Goal: Task Accomplishment & Management: Complete application form

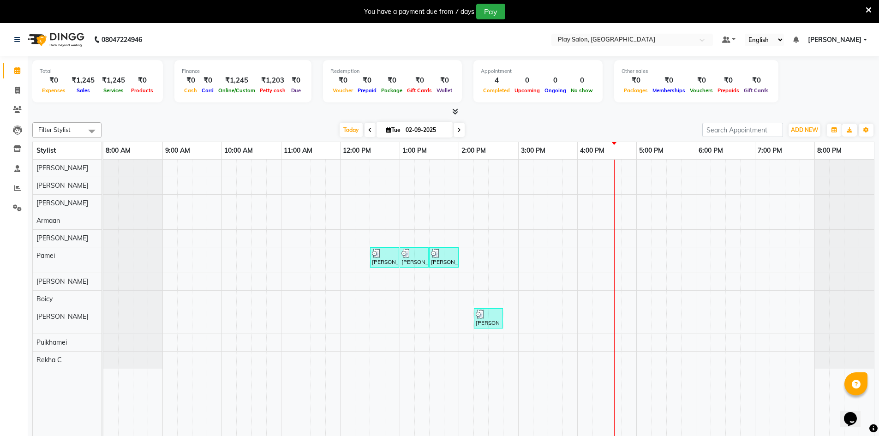
click at [525, 216] on div "[PERSON_NAME] M, TK01, 12:30 PM-01:00 PM, Beauty Essentials - Sidelocks - Waxin…" at bounding box center [488, 305] width 771 height 290
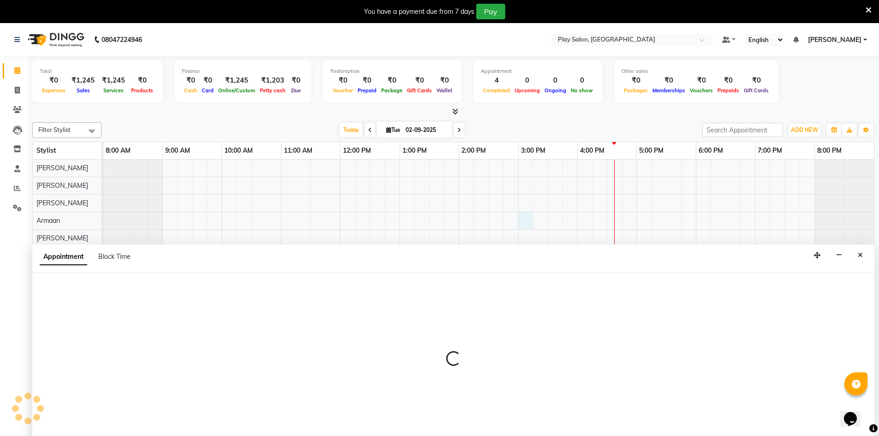
scroll to position [23, 0]
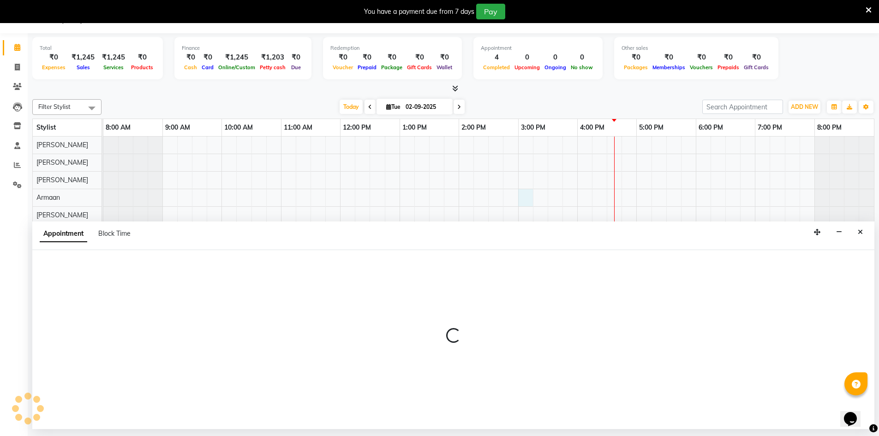
select select "88606"
select select "tentative"
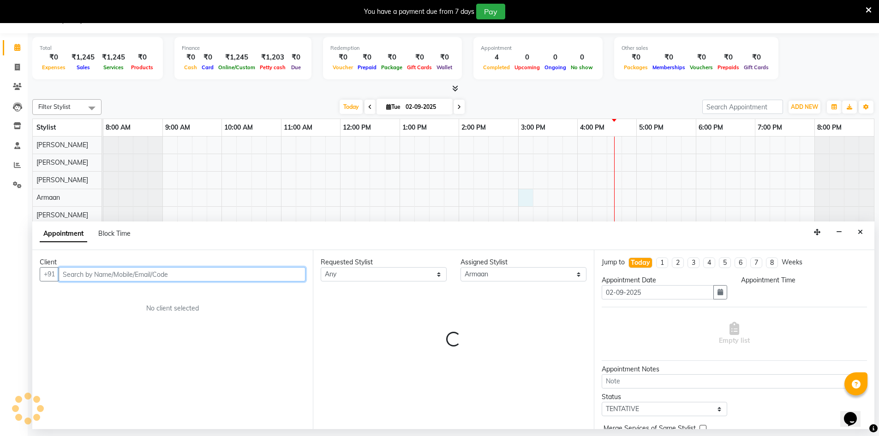
select select "900"
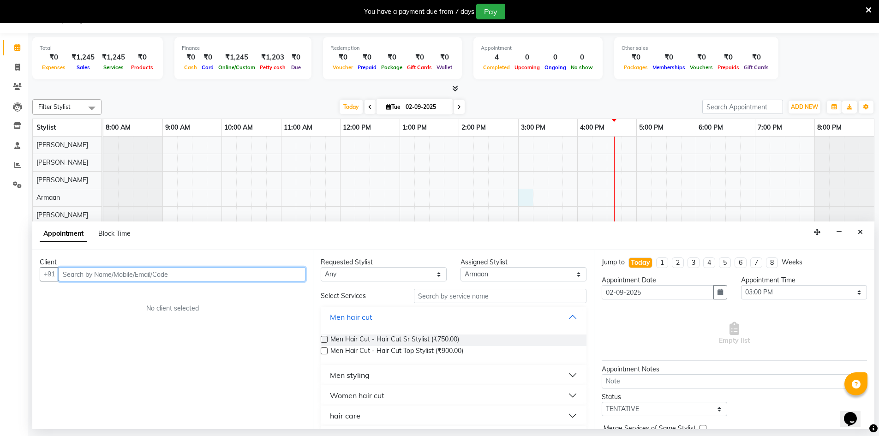
click at [195, 278] on input "text" at bounding box center [182, 274] width 247 height 14
type input "8431388633"
click at [286, 281] on button "Add Client" at bounding box center [286, 274] width 38 height 14
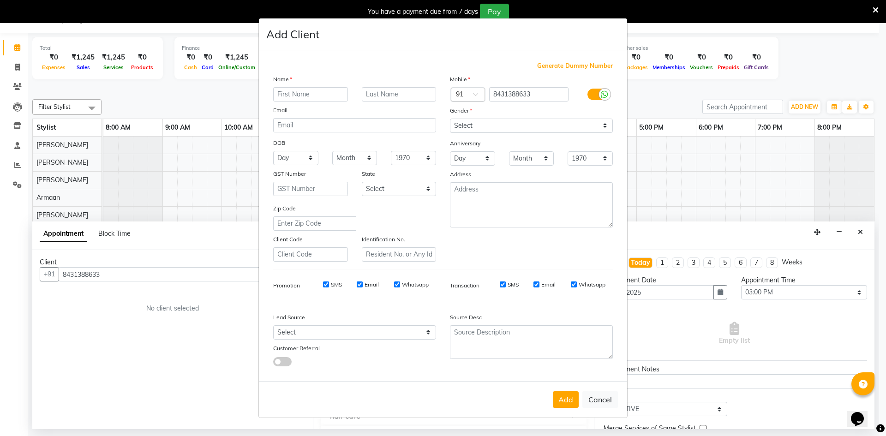
click at [336, 90] on input "text" at bounding box center [310, 94] width 75 height 14
type input "[PERSON_NAME]"
click at [375, 99] on input "text" at bounding box center [399, 94] width 75 height 14
type input "D"
click at [477, 126] on select "Select [DEMOGRAPHIC_DATA] [DEMOGRAPHIC_DATA] Other Prefer Not To Say" at bounding box center [531, 126] width 163 height 14
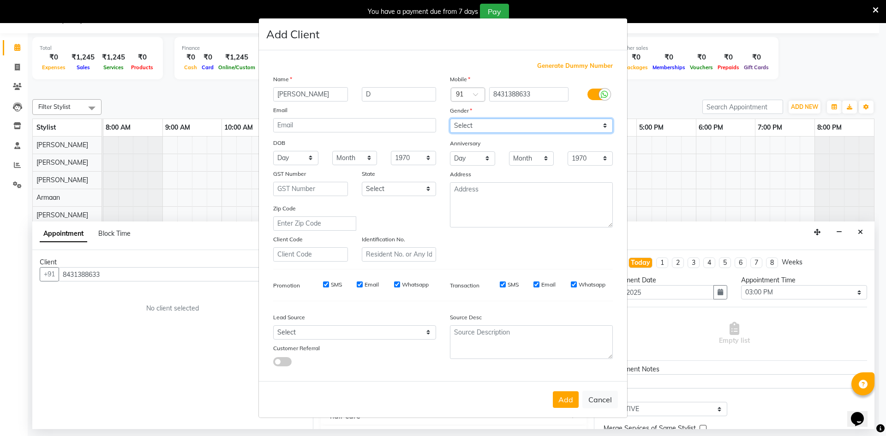
select select "[DEMOGRAPHIC_DATA]"
click at [450, 119] on select "Select [DEMOGRAPHIC_DATA] [DEMOGRAPHIC_DATA] Other Prefer Not To Say" at bounding box center [531, 126] width 163 height 14
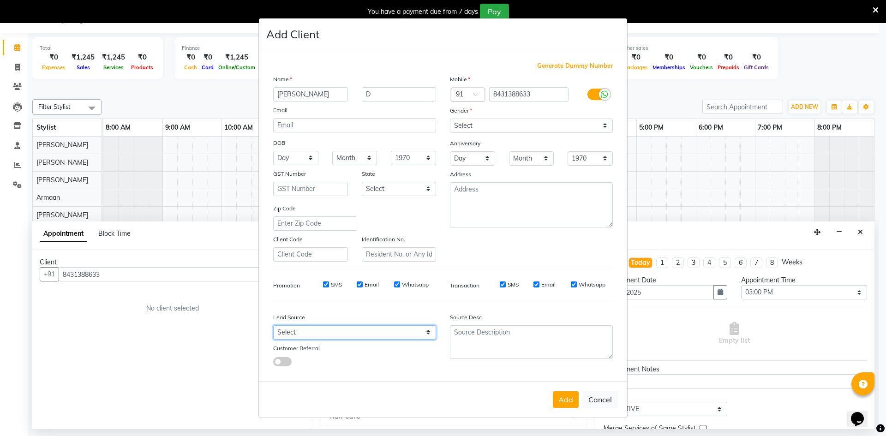
click at [303, 334] on select "Select Walk-in Internet Friend Word of Mouth Advertisement Facebook JustDial Go…" at bounding box center [354, 332] width 163 height 14
select select "56178"
click at [273, 325] on select "Select Walk-in Internet Friend Word of Mouth Advertisement Facebook JustDial Go…" at bounding box center [354, 332] width 163 height 14
click at [561, 392] on button "Add" at bounding box center [566, 399] width 26 height 17
select select
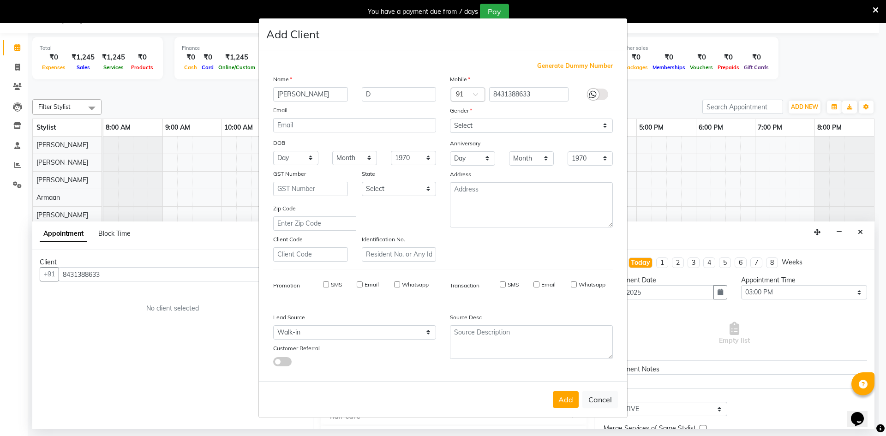
select select
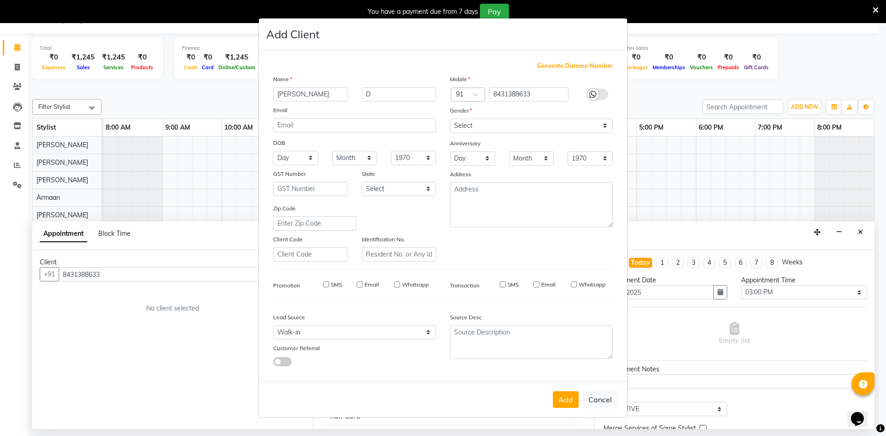
select select
checkbox input "false"
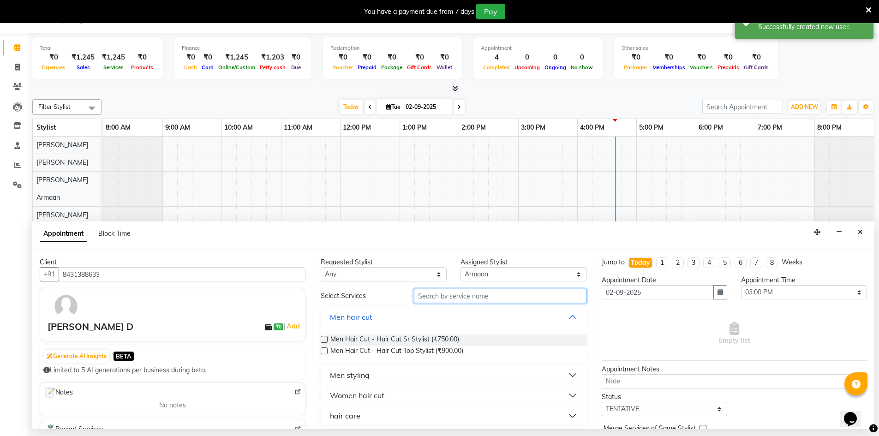
click at [440, 291] on input "text" at bounding box center [500, 296] width 173 height 14
type input "hair cut"
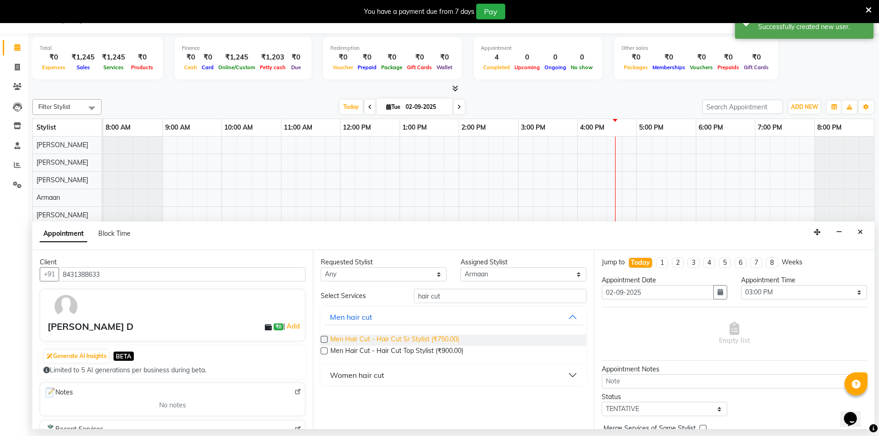
click at [437, 338] on span "Men Hair Cut - Hair Cut Sr Stylist (₹750.00)" at bounding box center [395, 341] width 129 height 12
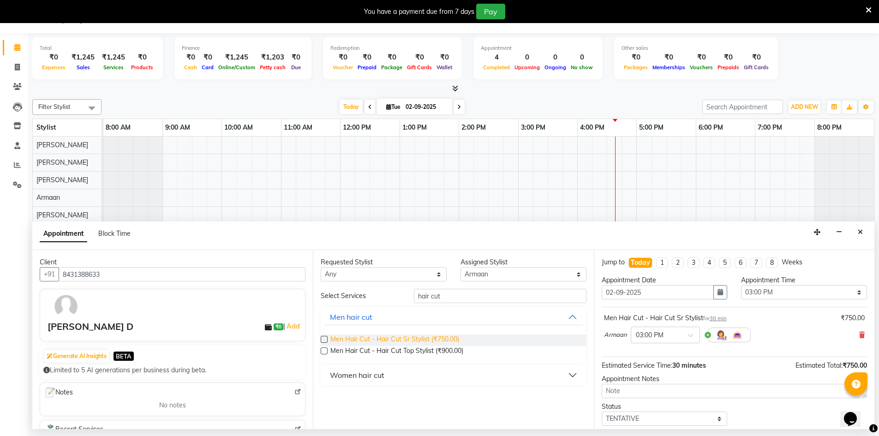
click at [400, 343] on span "Men Hair Cut - Hair Cut Sr Stylist (₹750.00)" at bounding box center [395, 341] width 129 height 12
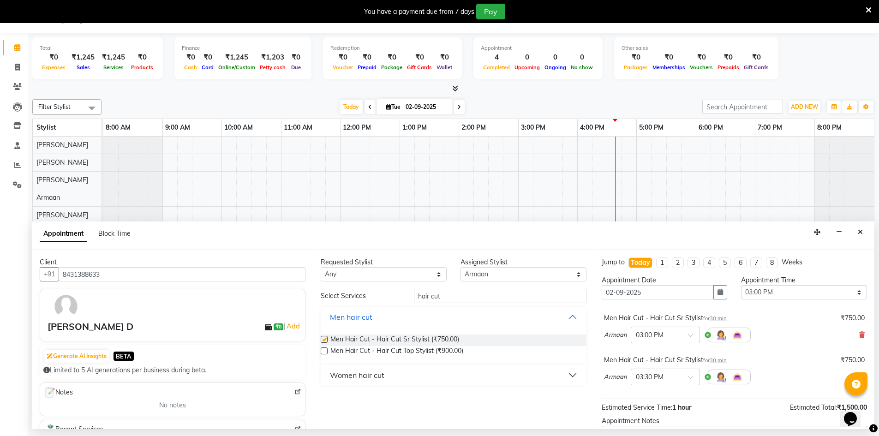
checkbox input "false"
click at [451, 294] on input "hair cut" at bounding box center [500, 296] width 173 height 14
type input "h"
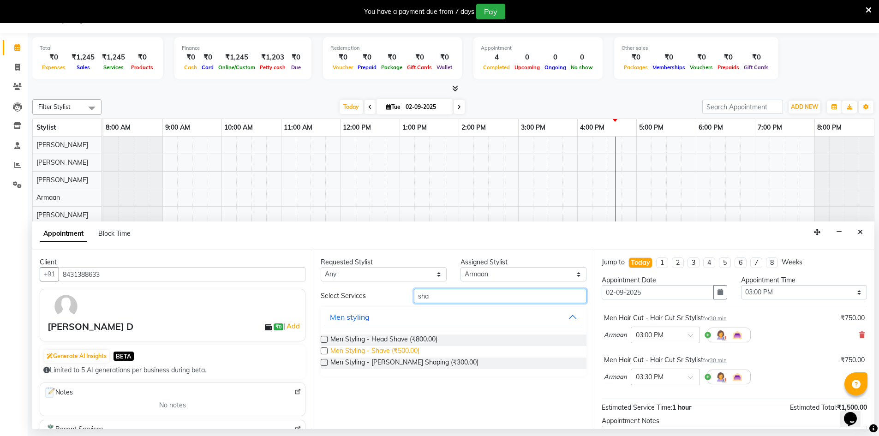
type input "sha"
click at [411, 348] on span "Men Styling - Shave (₹500.00)" at bounding box center [375, 352] width 89 height 12
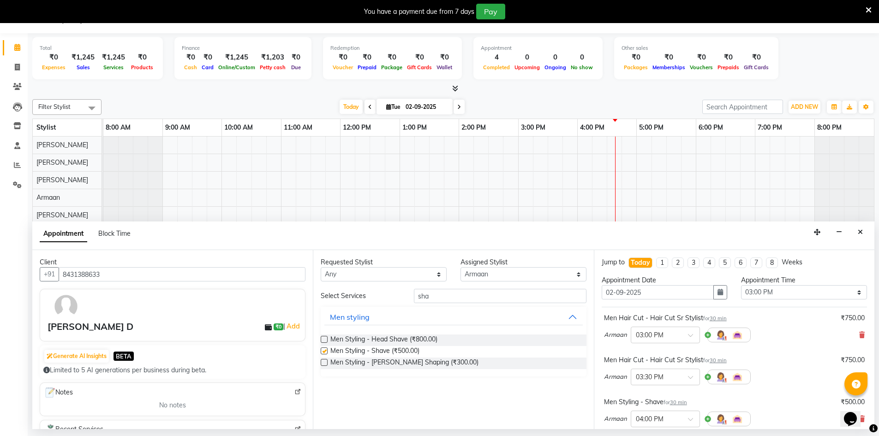
checkbox input "false"
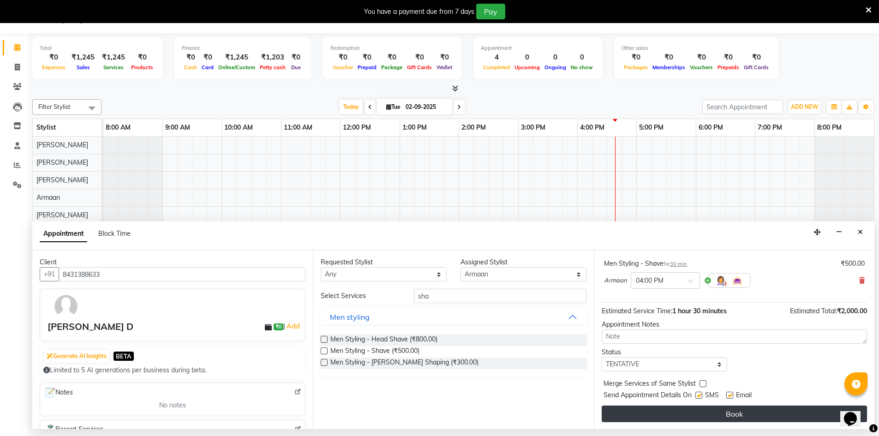
click at [689, 417] on button "Book" at bounding box center [734, 414] width 265 height 17
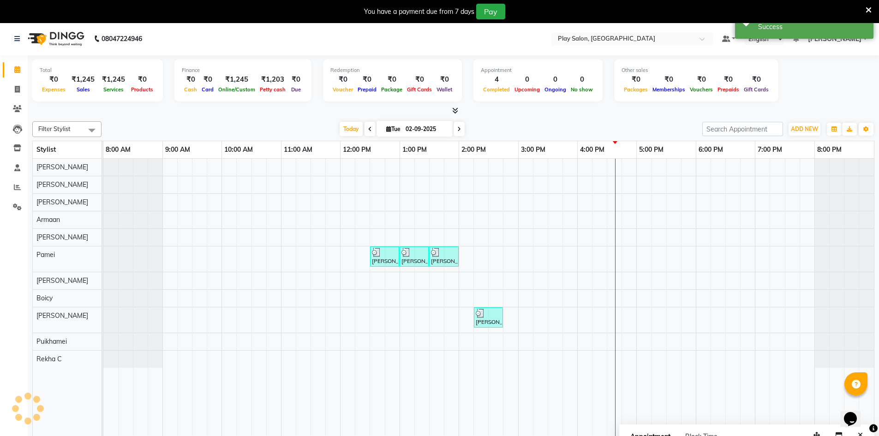
scroll to position [0, 0]
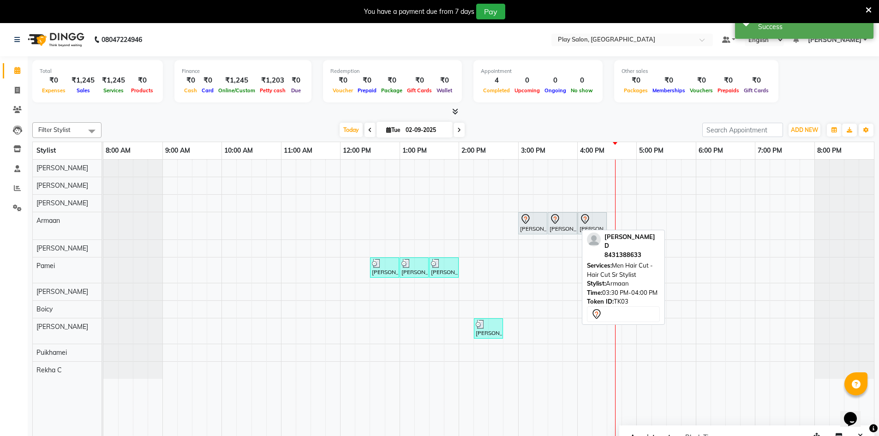
click at [561, 223] on div at bounding box center [563, 219] width 26 height 11
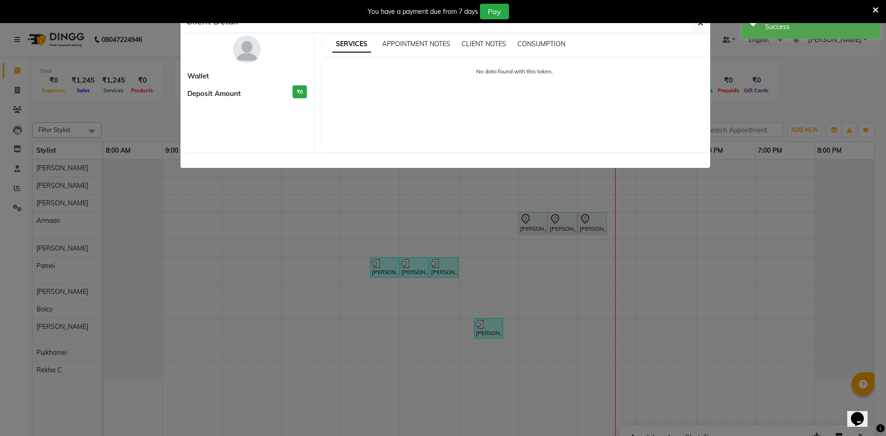
select select "7"
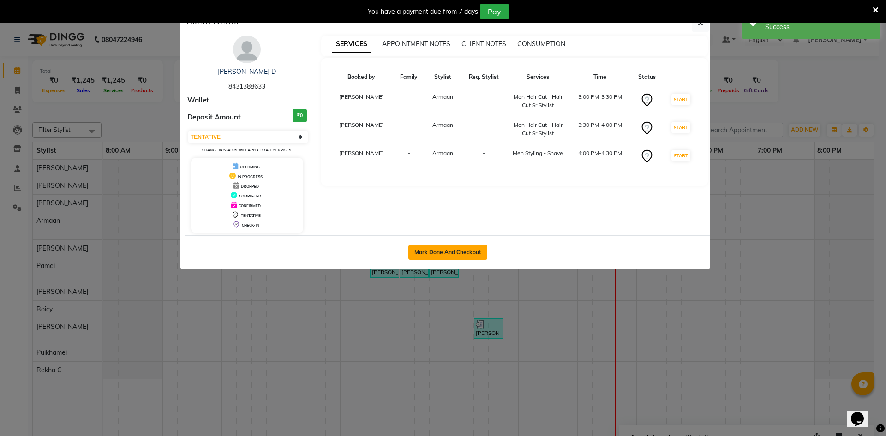
click at [448, 258] on button "Mark Done And Checkout" at bounding box center [448, 252] width 79 height 15
select select "service"
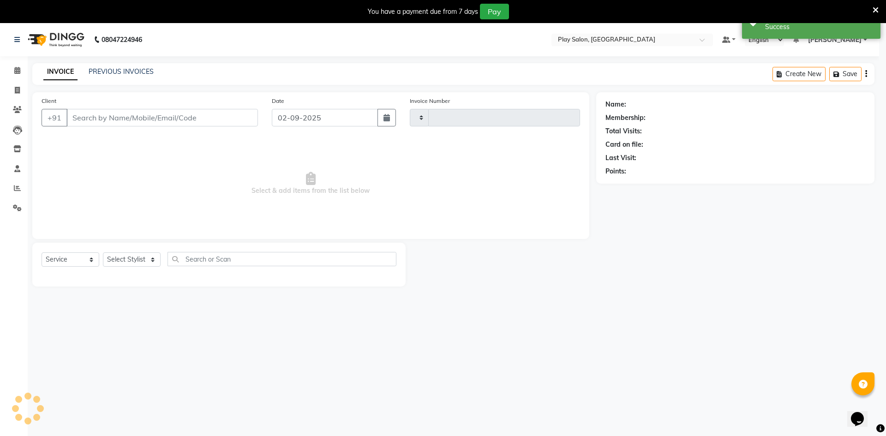
type input "0061"
select select "8631"
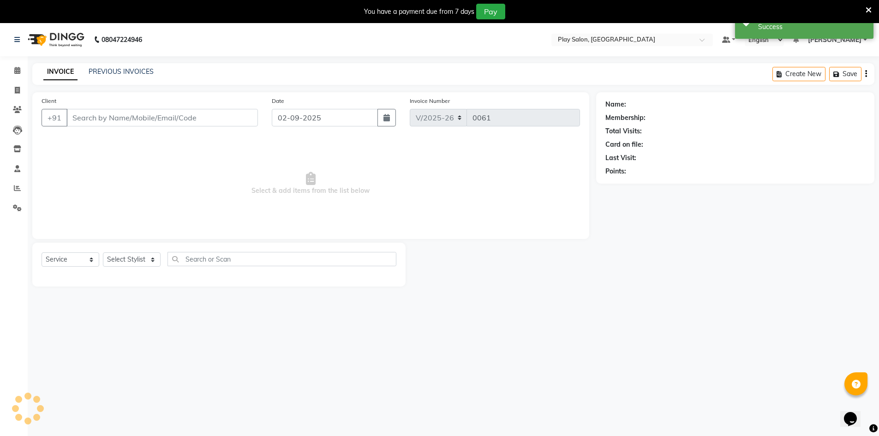
type input "8431388633"
select select "88606"
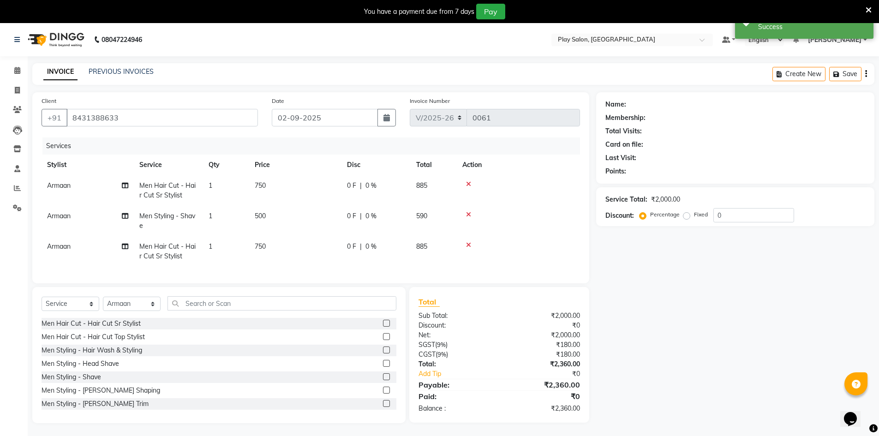
scroll to position [23, 0]
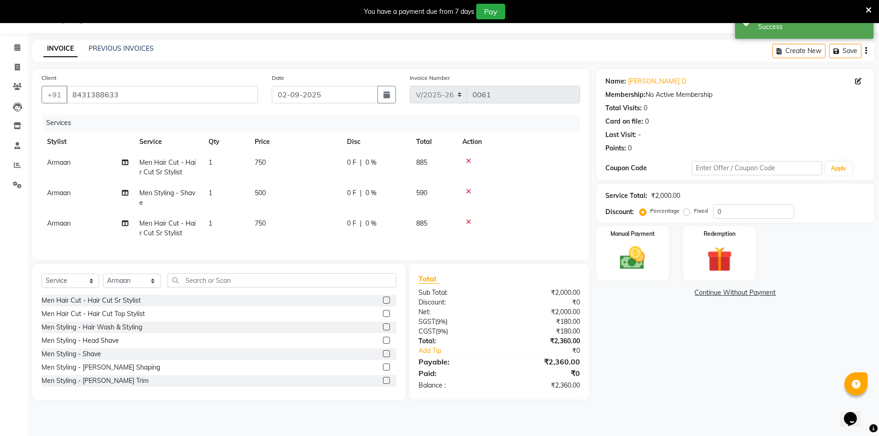
click at [469, 163] on icon at bounding box center [468, 161] width 5 height 6
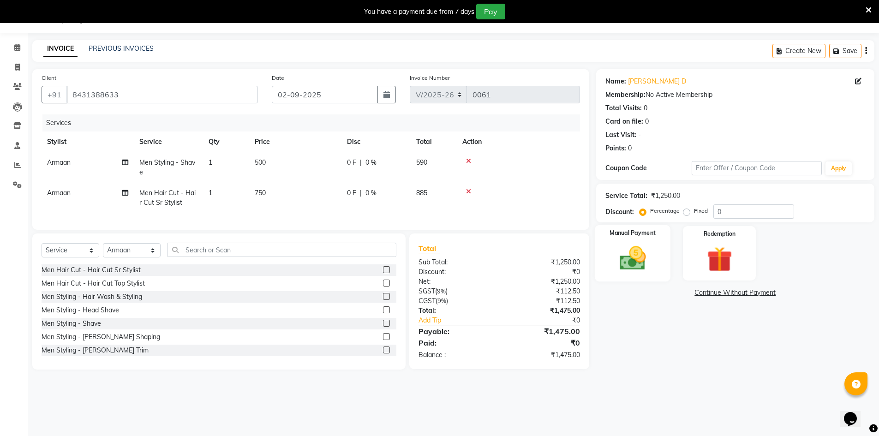
click at [633, 247] on img at bounding box center [633, 258] width 42 height 30
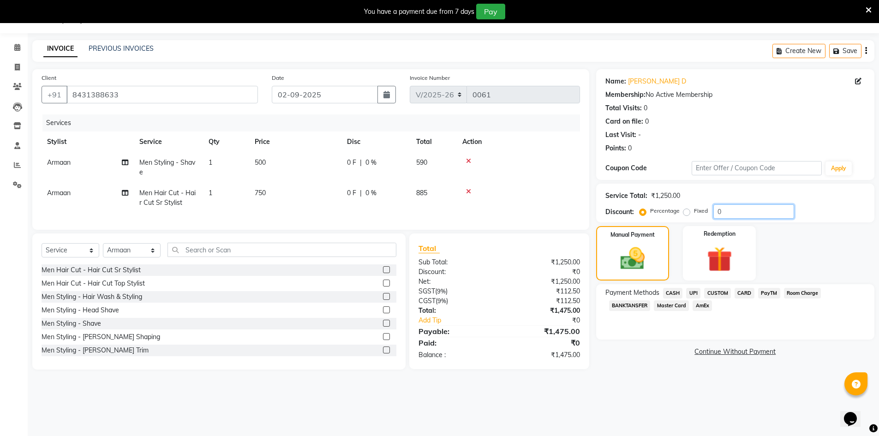
click at [720, 214] on input "0" at bounding box center [754, 212] width 81 height 14
type input "15"
click at [615, 407] on div "08047224946 Select Location × Play Salon, Embassy Tech Village Default Panel My…" at bounding box center [439, 218] width 879 height 436
click at [638, 354] on link "Continue Without Payment" at bounding box center [735, 352] width 275 height 10
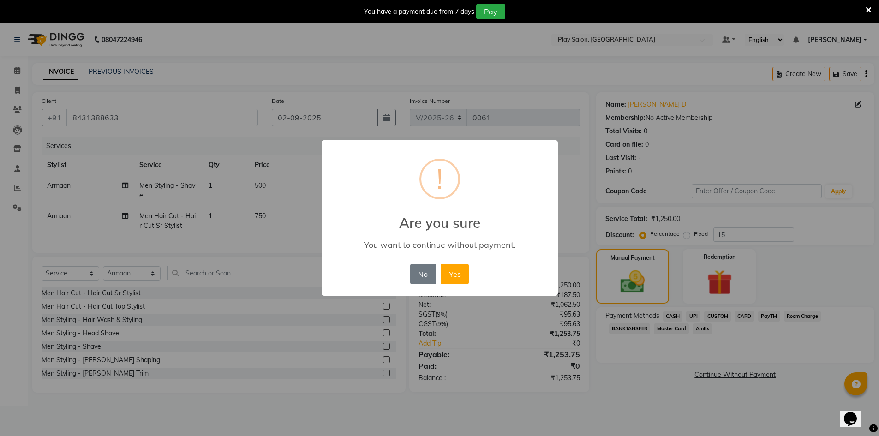
scroll to position [0, 0]
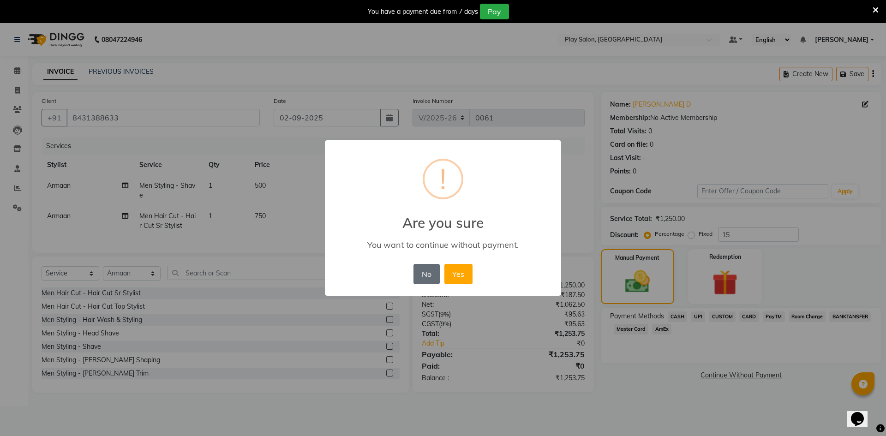
click at [424, 280] on button "No" at bounding box center [427, 274] width 26 height 20
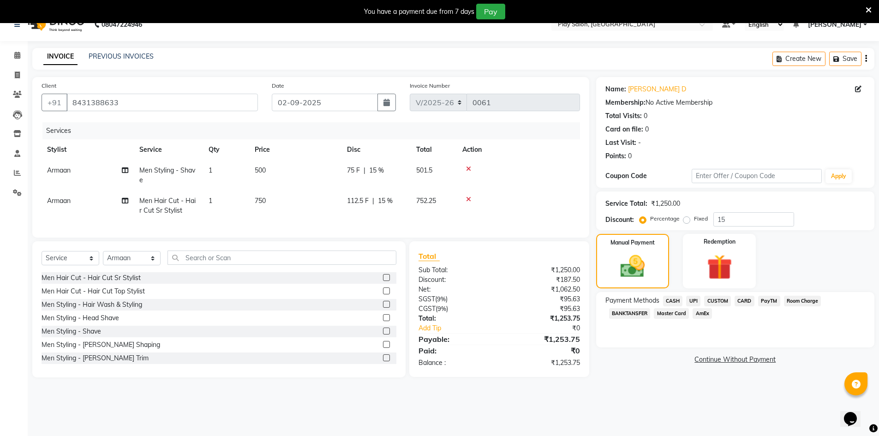
scroll to position [23, 0]
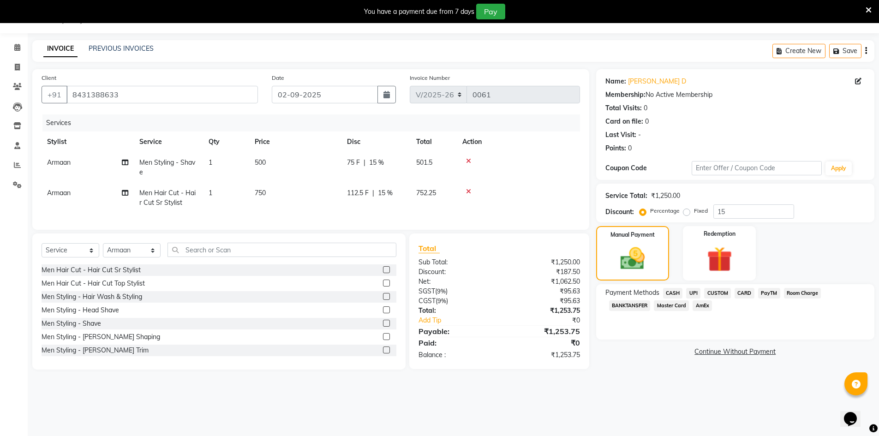
click at [749, 294] on span "CARD" at bounding box center [745, 293] width 20 height 11
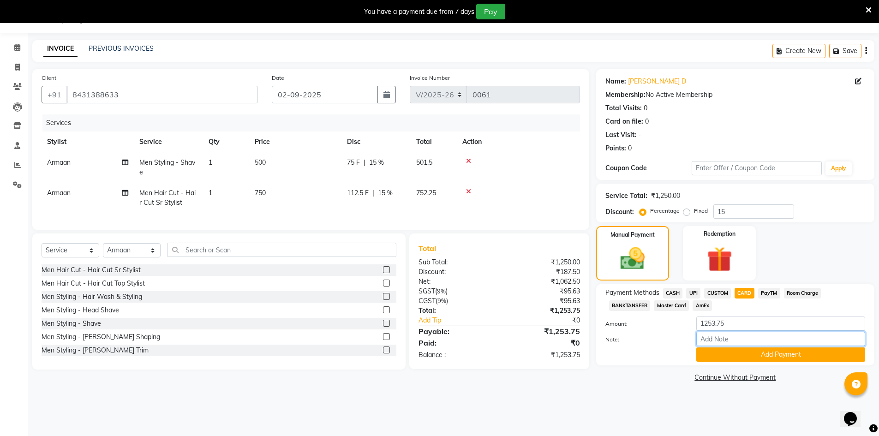
click at [724, 337] on input "Note:" at bounding box center [781, 339] width 169 height 14
type input "amex 2005"
click at [744, 351] on button "Add Payment" at bounding box center [781, 355] width 169 height 14
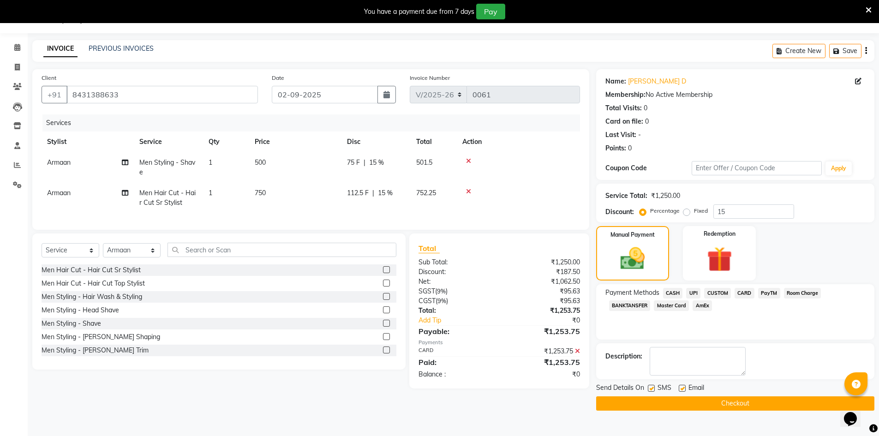
click at [725, 401] on button "Checkout" at bounding box center [735, 404] width 278 height 14
